Goal: Information Seeking & Learning: Check status

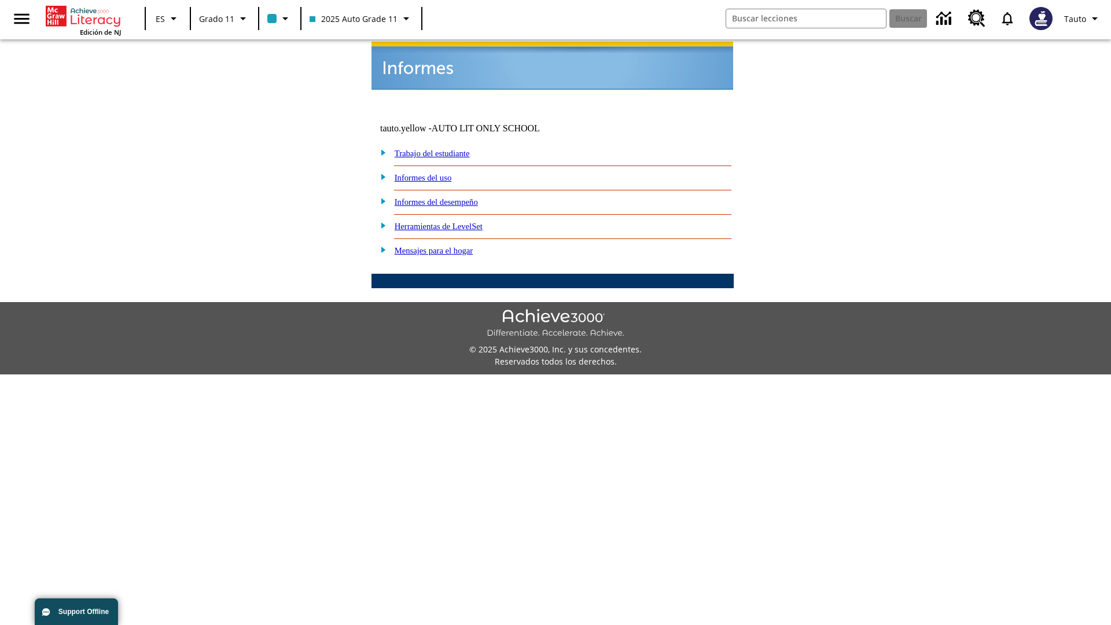
click at [432, 173] on link "Informes del uso" at bounding box center [423, 177] width 57 height 9
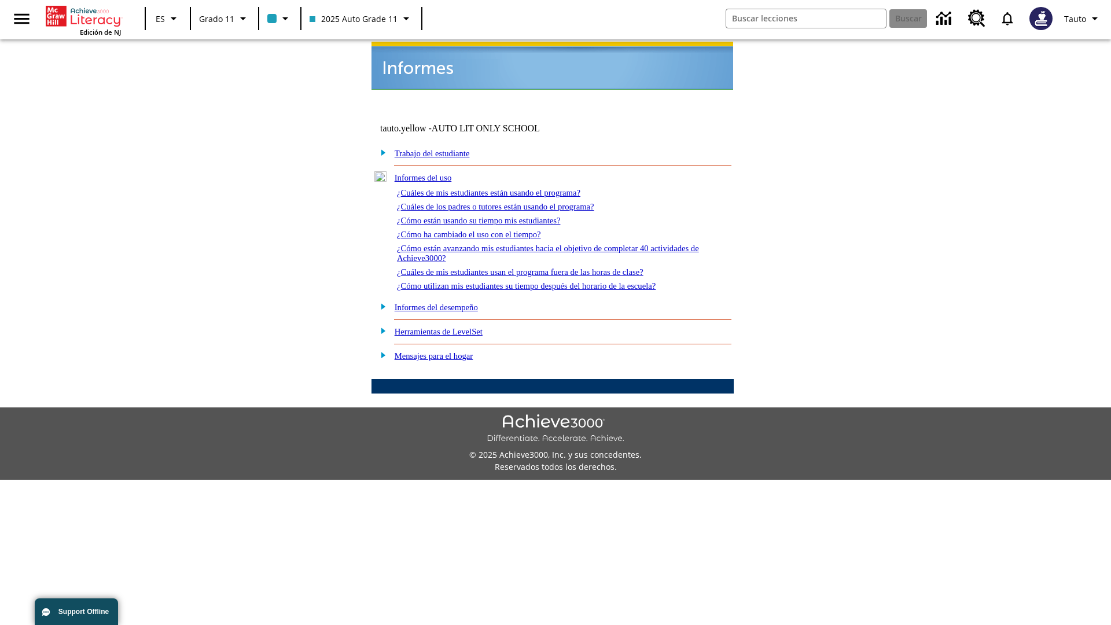
click at [505, 188] on link "¿Cuáles de mis estudiantes están usando el programa?" at bounding box center [488, 192] width 183 height 9
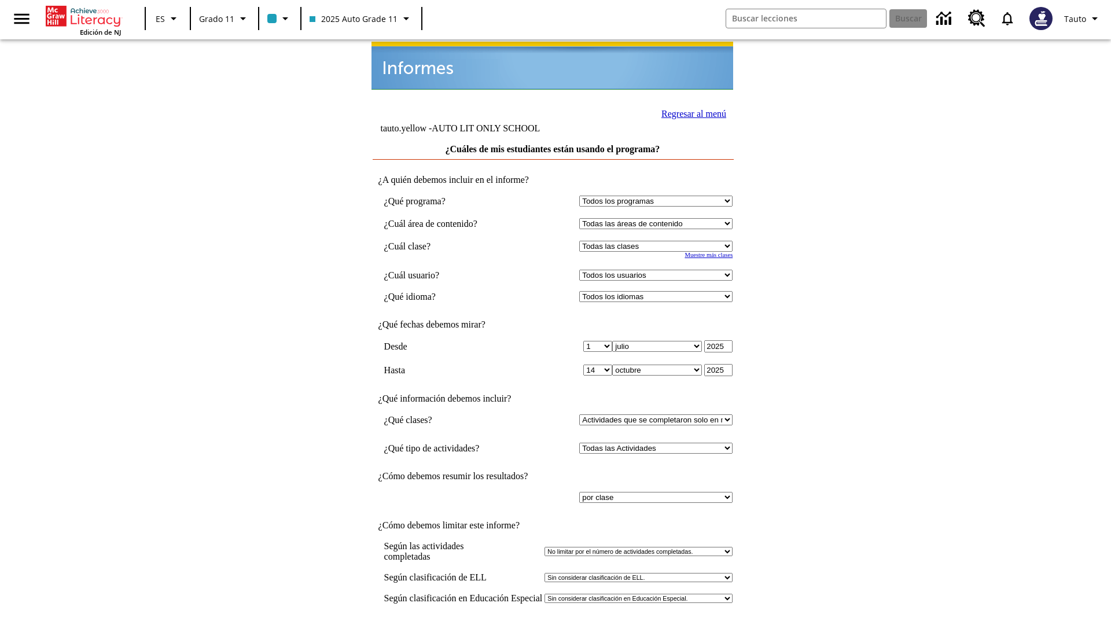
click at [553, 624] on input "Ver Informe" at bounding box center [552, 637] width 53 height 13
click at [690, 112] on link "Regresar al menú" at bounding box center [694, 114] width 65 height 10
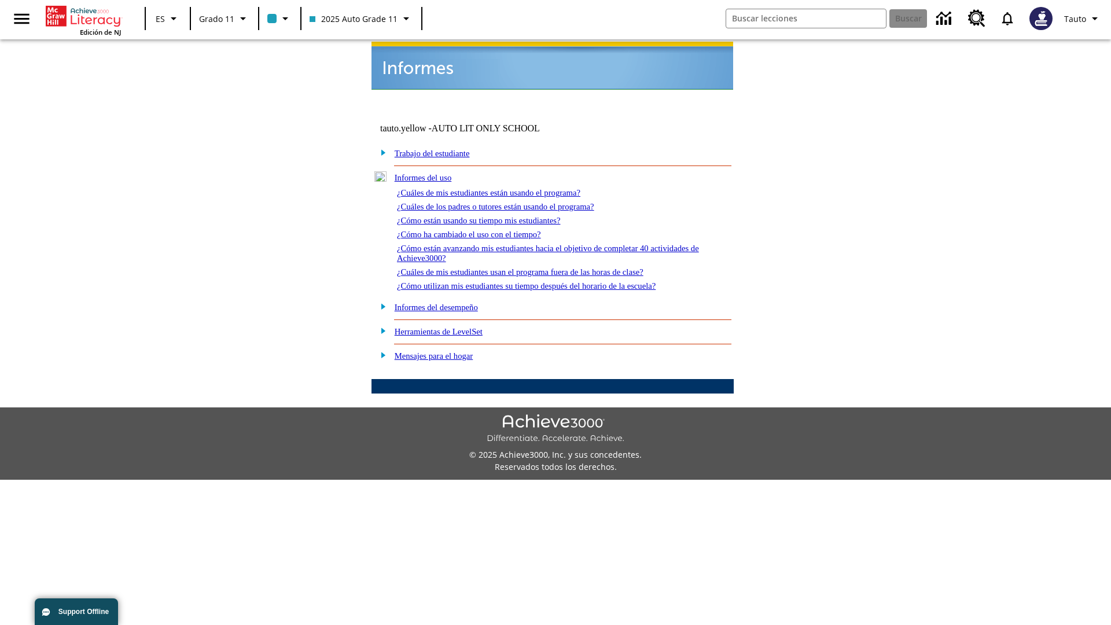
click at [493, 216] on link "¿Cómo están usando su tiempo mis estudiantes?" at bounding box center [479, 220] width 164 height 9
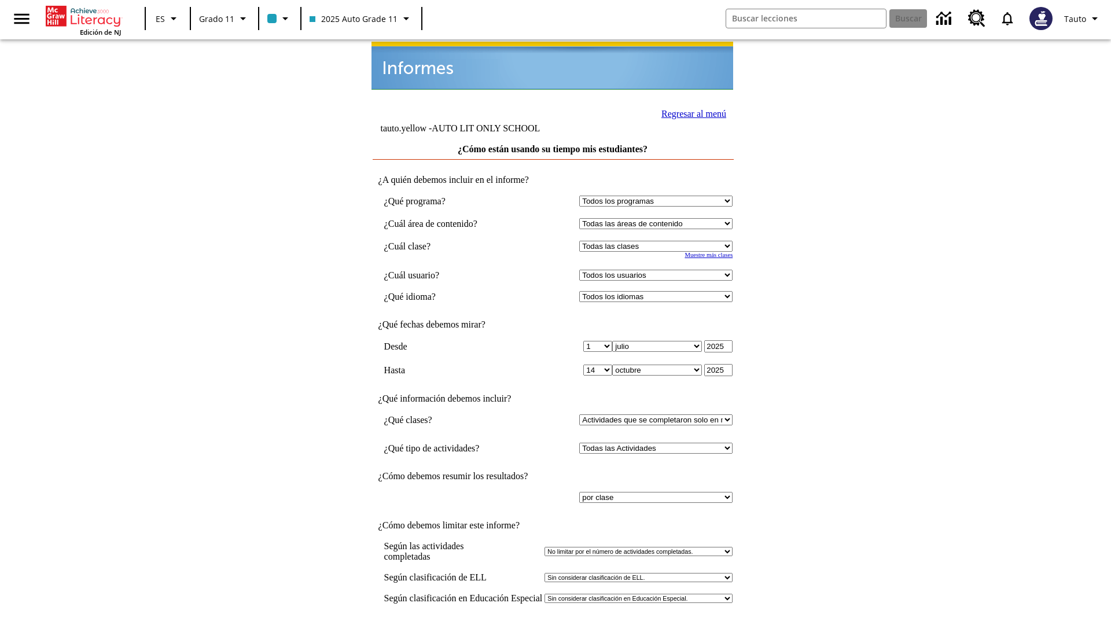
click at [553, 624] on input "Ver Informe" at bounding box center [552, 637] width 53 height 13
click at [690, 112] on link "Regresar al menú" at bounding box center [694, 114] width 65 height 10
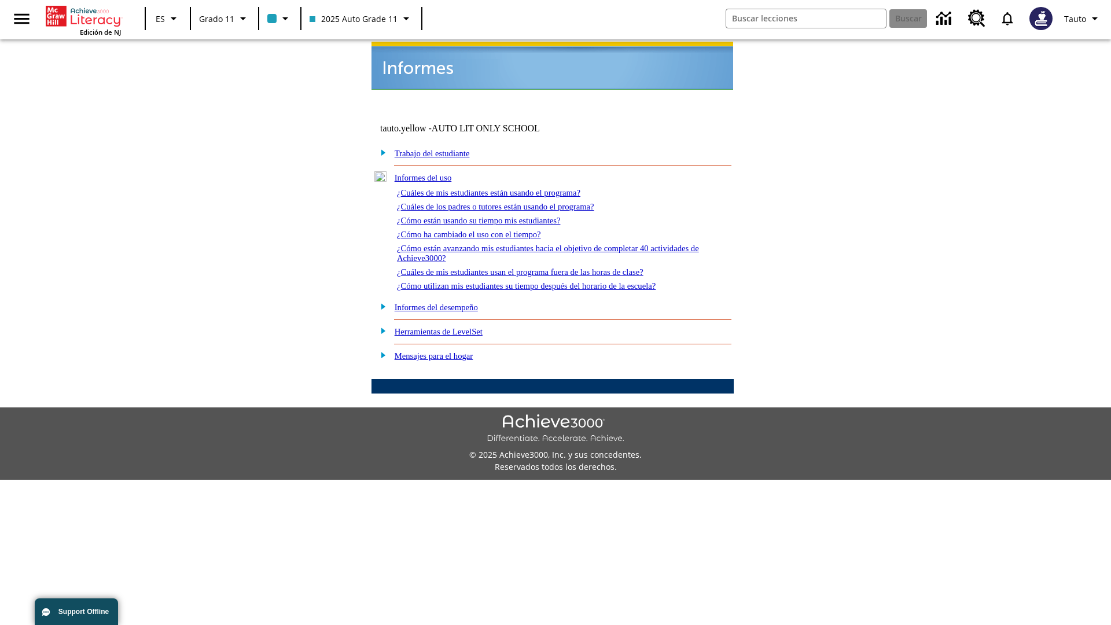
click at [546, 281] on link "¿Cómo utilizan mis estudiantes su tiempo después del horario de la escuela?" at bounding box center [526, 285] width 259 height 9
